Goal: Find specific fact: Find specific fact

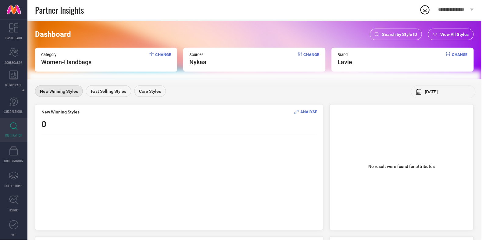
click at [380, 35] on div "Search by Style ID" at bounding box center [396, 35] width 52 height 12
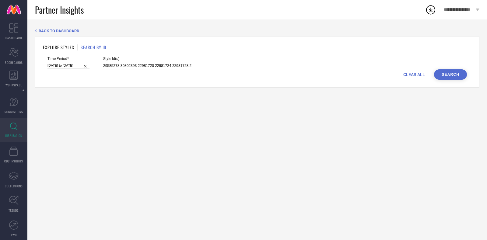
click at [143, 69] on input "29585278 30802393 22981720 22981724 22981728 24362008 25168434 24362000 2435778…" at bounding box center [147, 65] width 88 height 7
paste input "30594112 22981810 31445789 31445791 25167868 30860946 24530234 32003154 3086094…"
type input "30594112 22981810 31445789 31445791 25167868 30860946 24530234 32003154 3086094…"
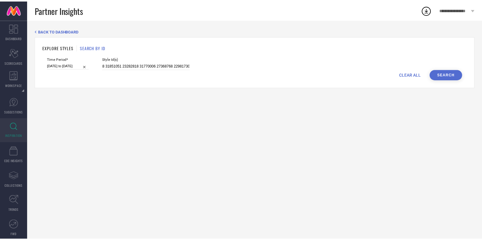
scroll to position [0, 0]
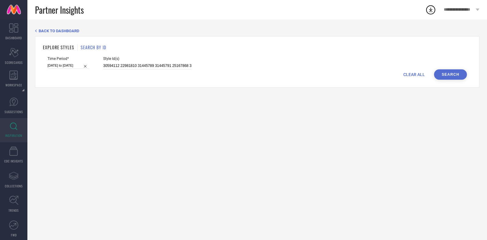
click at [449, 78] on button "Search" at bounding box center [450, 74] width 33 height 10
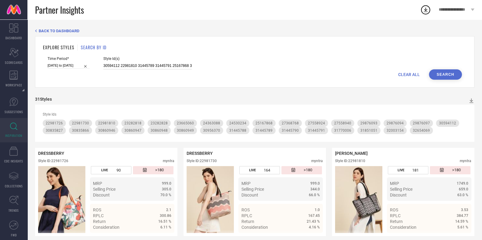
click at [123, 66] on input "30594112 22981810 31445789 31445791 25167868 30860946 24530234 32003154 3086094…" at bounding box center [147, 65] width 88 height 7
paste input "6409645 36238517 36238526 36238531 36238522 36238518 36238537 36238528 36409639…"
click at [123, 66] on input "36409645 36238517 36238526 36238531 36238522 36238518 36238537 36238528 3640963…" at bounding box center [147, 65] width 88 height 7
paste input
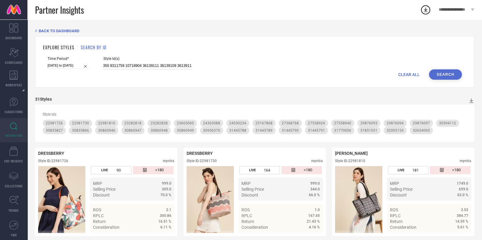
type input "36409645 36238517 36238526 36238531 36238522 36238518 36238537 36238528 3640963…"
click at [441, 72] on button "Search" at bounding box center [445, 74] width 33 height 10
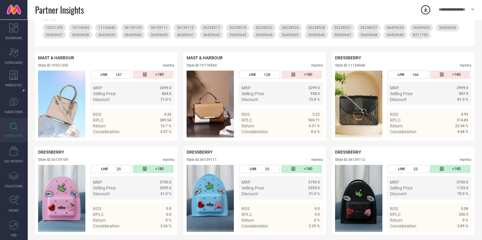
scroll to position [97, 0]
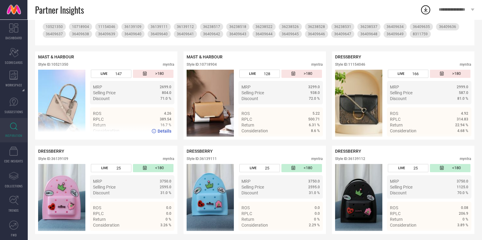
click at [63, 64] on div "Style ID: 10521350" at bounding box center [53, 64] width 30 height 4
copy div "10521350"
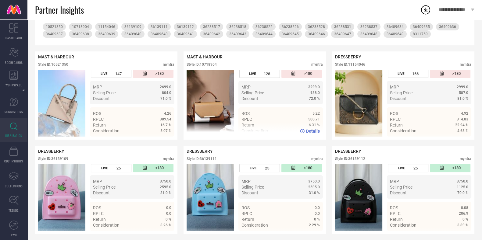
click at [211, 64] on div "Style ID: 10718904" at bounding box center [201, 64] width 30 height 4
copy div "10718904"
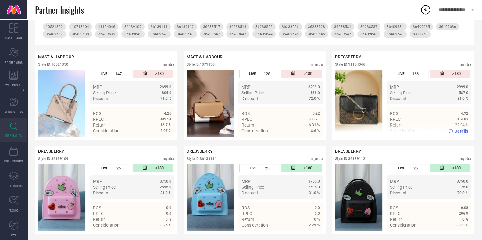
click at [357, 67] on div "Style ID: 11154046" at bounding box center [350, 64] width 30 height 4
copy div "11154046"
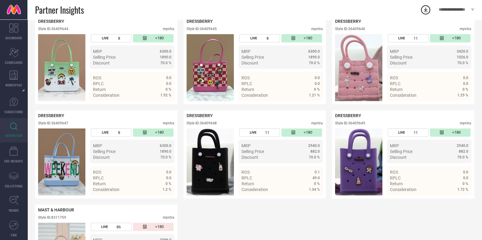
scroll to position [962, 0]
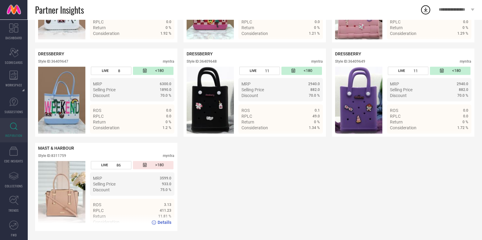
click at [61, 155] on div "Style ID: 8311759" at bounding box center [52, 156] width 28 height 4
copy div "8311759"
